Goal: Find contact information

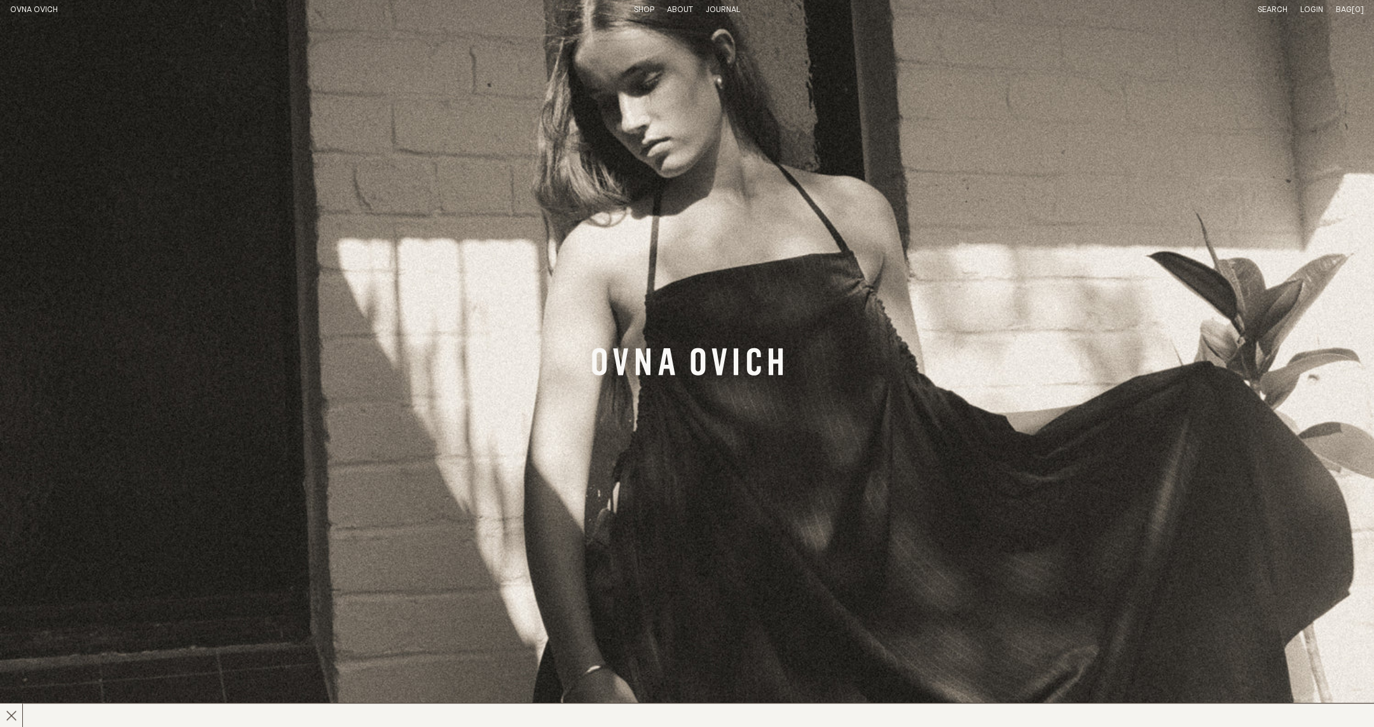
click at [1273, 13] on link "Search" at bounding box center [1272, 10] width 30 height 8
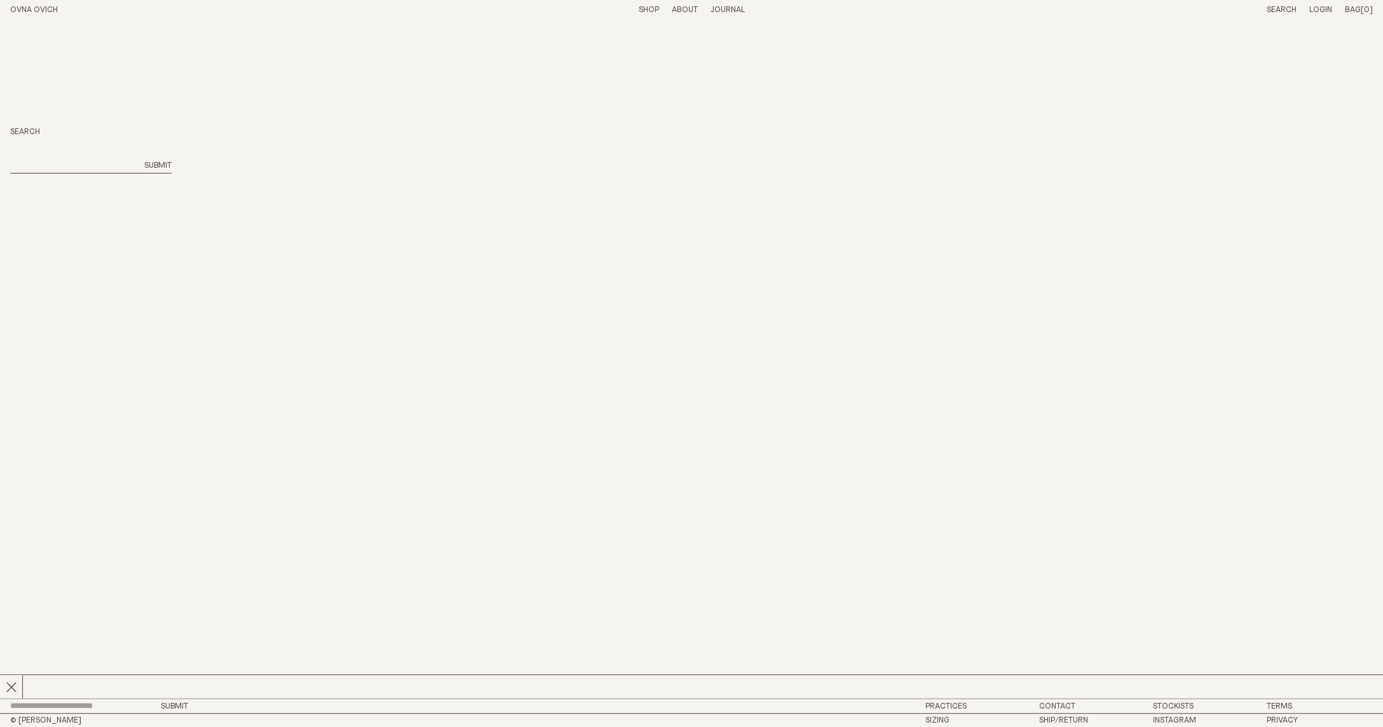
click at [63, 162] on input "search" at bounding box center [73, 166] width 127 height 11
type input "*****"
click at [144, 161] on button "Submit" at bounding box center [157, 166] width 27 height 11
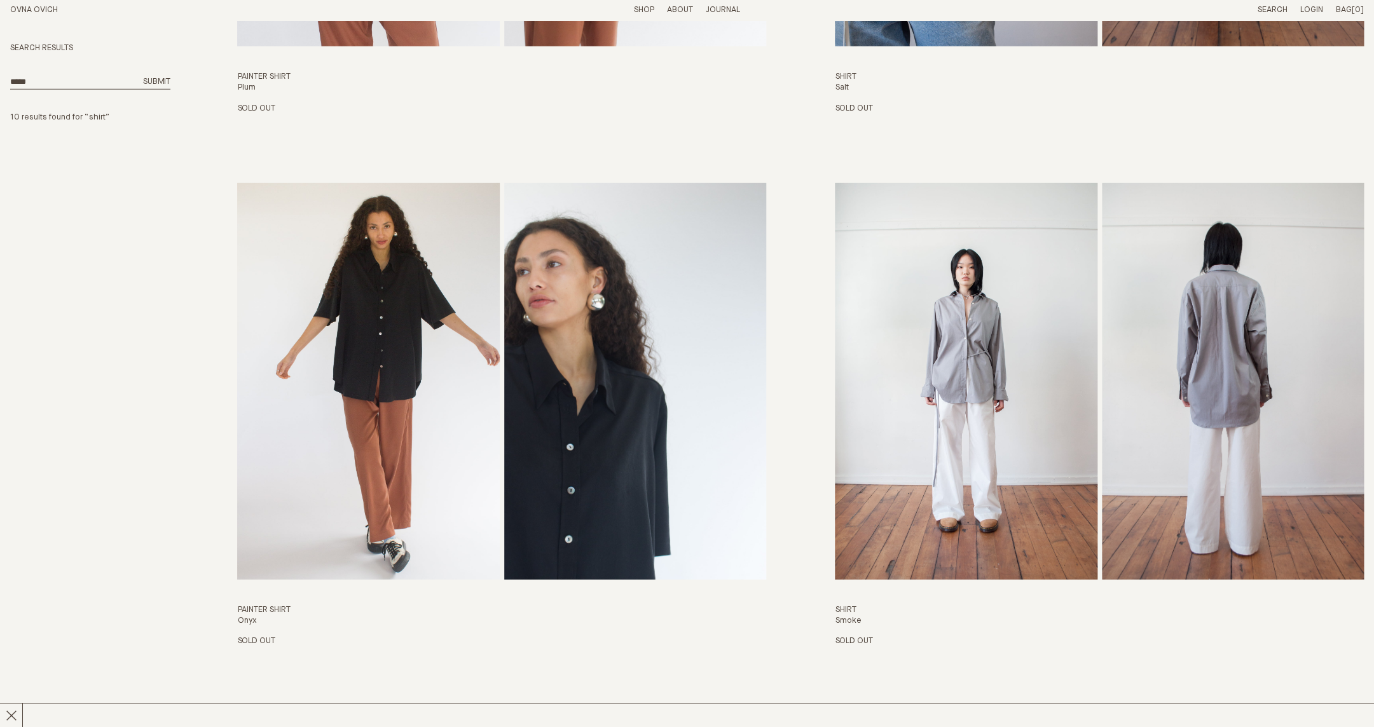
scroll to position [2131, 0]
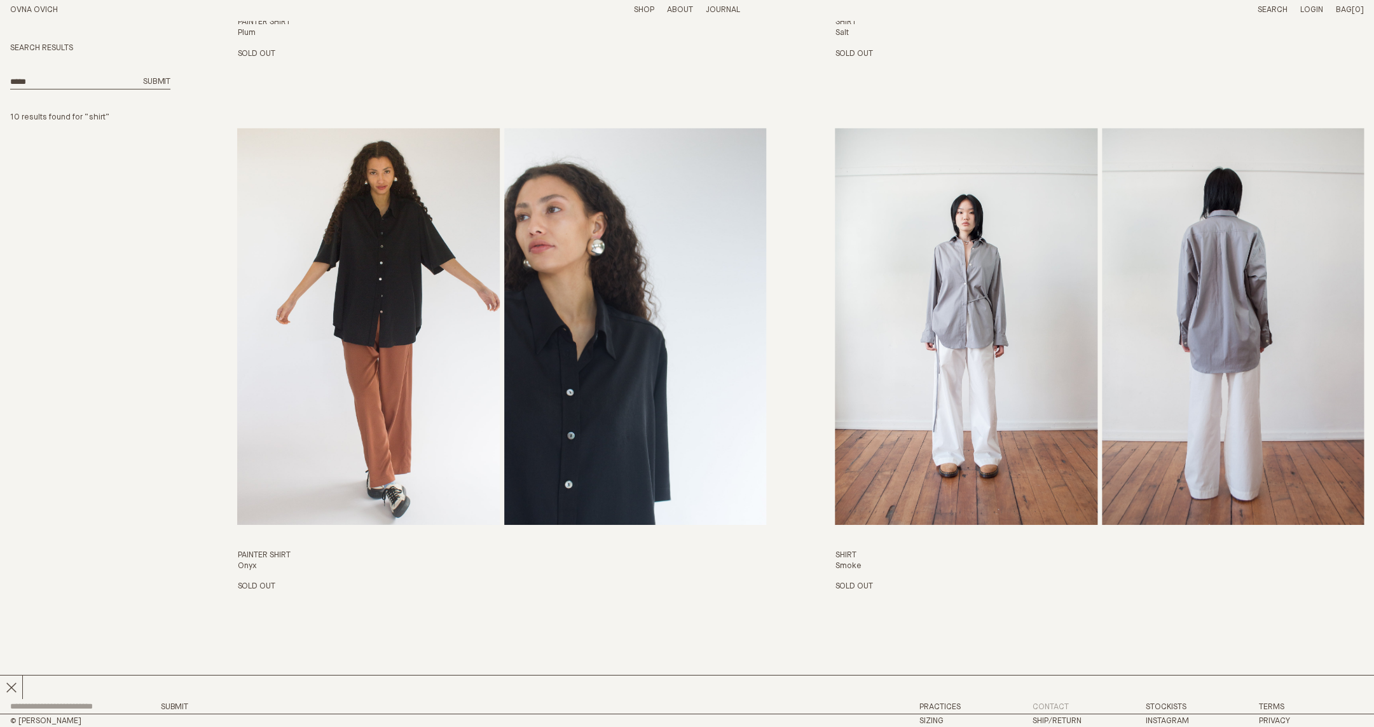
click at [1050, 708] on link "Contact" at bounding box center [1050, 707] width 36 height 8
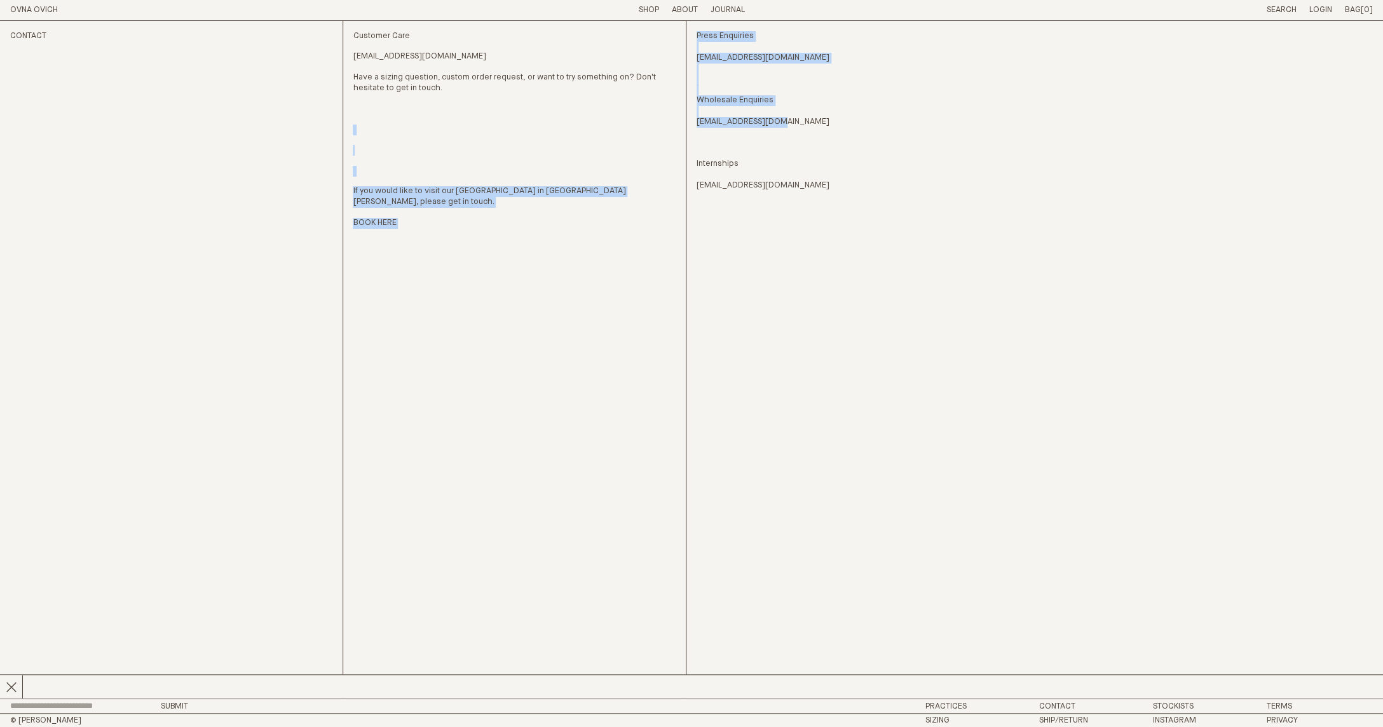
drag, startPoint x: 795, startPoint y: 127, endPoint x: 692, endPoint y: 125, distance: 103.6
click at [692, 125] on div "Contact Customer Care [EMAIL_ADDRESS][DOMAIN_NAME] Have a sizing question, cust…" at bounding box center [691, 360] width 1363 height 678
click at [563, 125] on p at bounding box center [514, 130] width 323 height 11
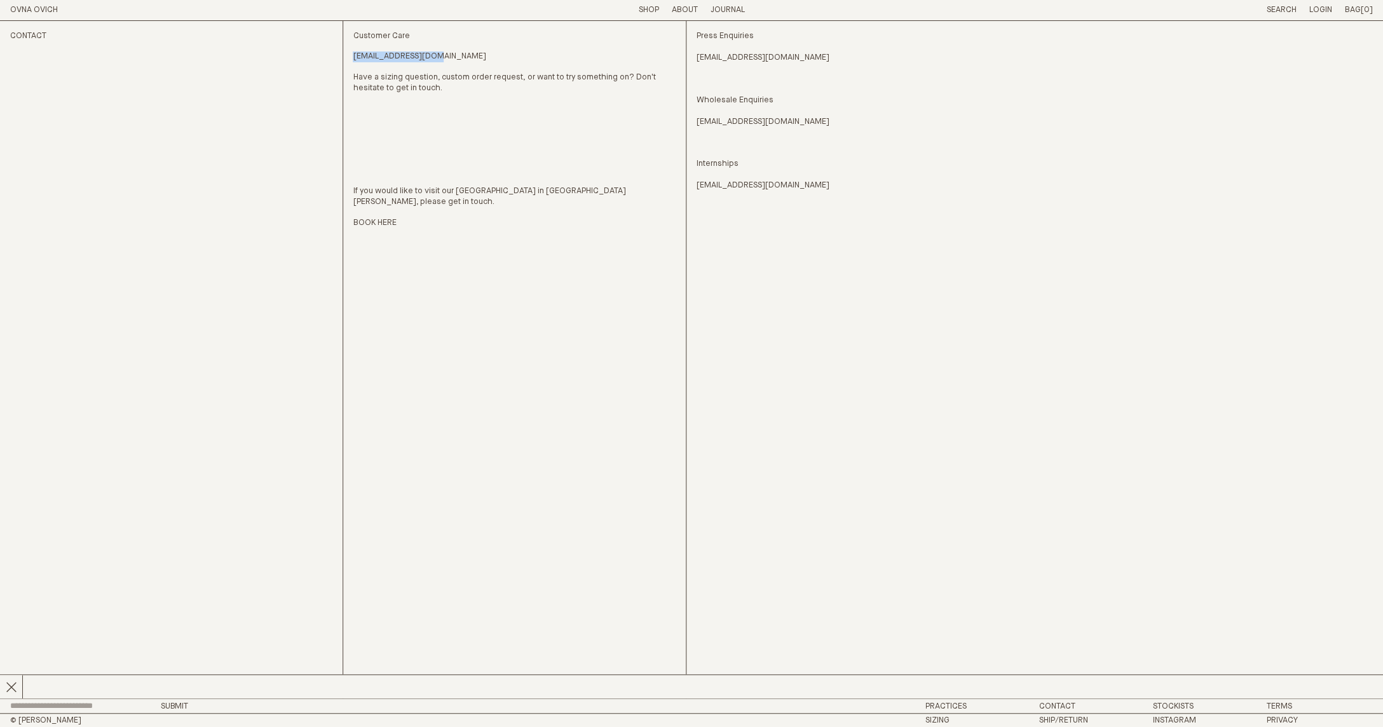
drag, startPoint x: 447, startPoint y: 58, endPoint x: 352, endPoint y: 60, distance: 94.7
click at [352, 60] on div "Contact Customer Care [EMAIL_ADDRESS][DOMAIN_NAME] Have a sizing question, cust…" at bounding box center [348, 360] width 676 height 678
copy link "[EMAIL_ADDRESS][DOMAIN_NAME]"
